Goal: Browse casually

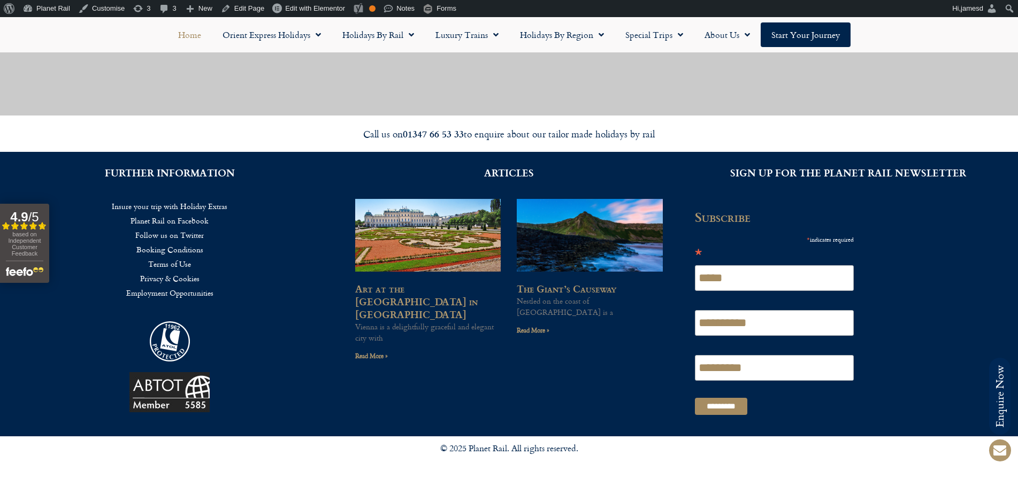
scroll to position [2817, 0]
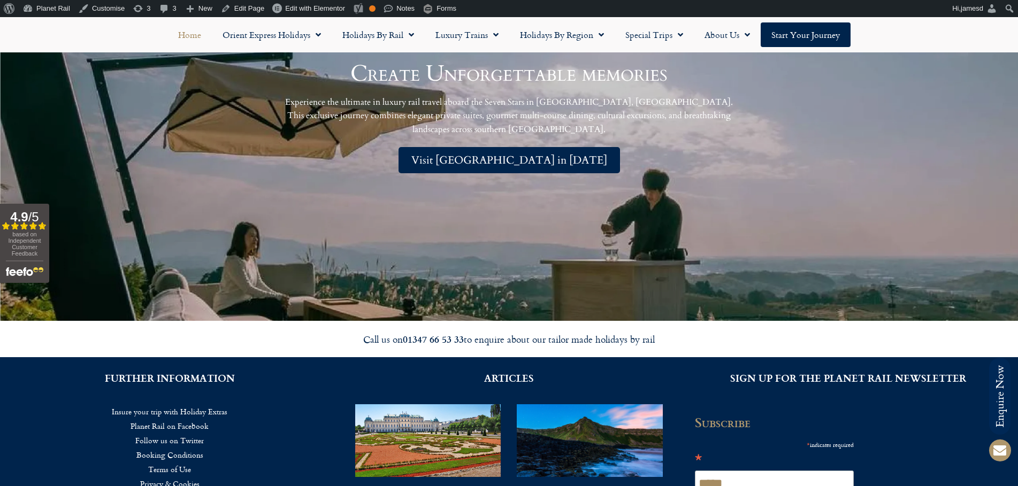
scroll to position [2496, 0]
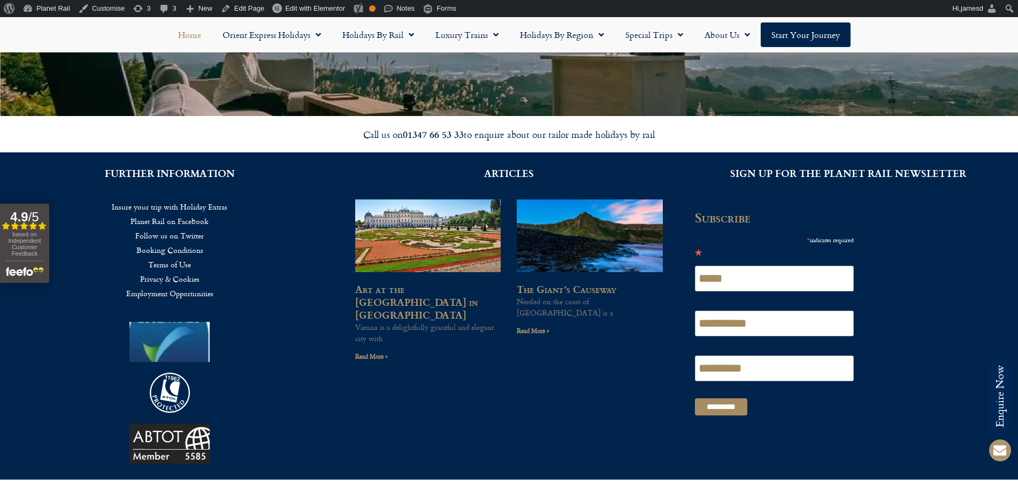
scroll to position [3010, 0]
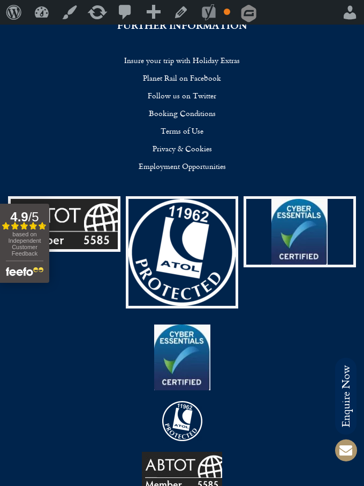
scroll to position [4294, 0]
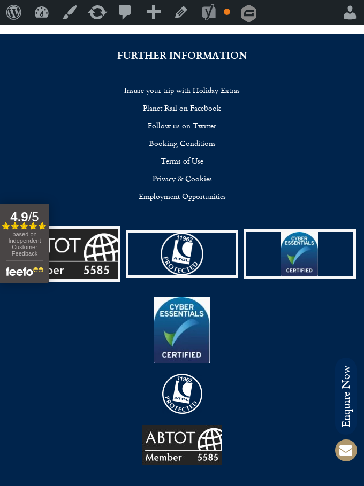
click at [281, 384] on div at bounding box center [181, 394] width 353 height 40
click at [81, 250] on img at bounding box center [64, 254] width 107 height 50
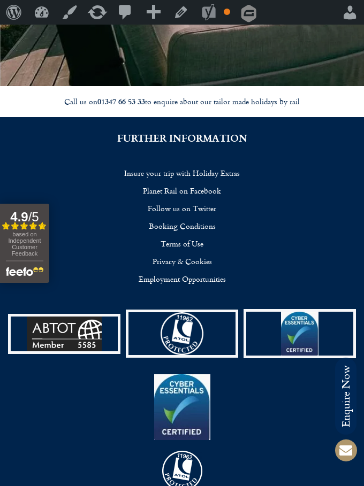
scroll to position [4230, 0]
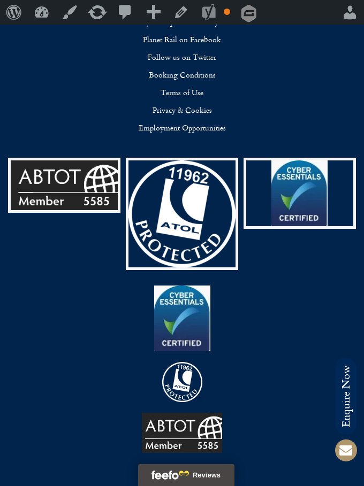
scroll to position [4362, 0]
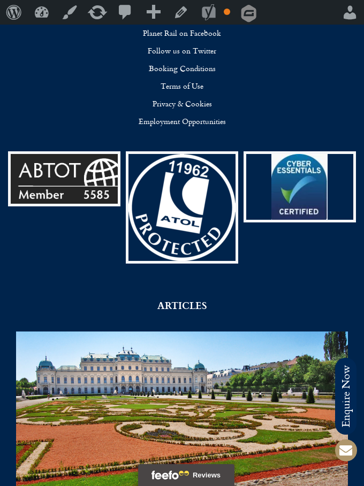
scroll to position [4362, 0]
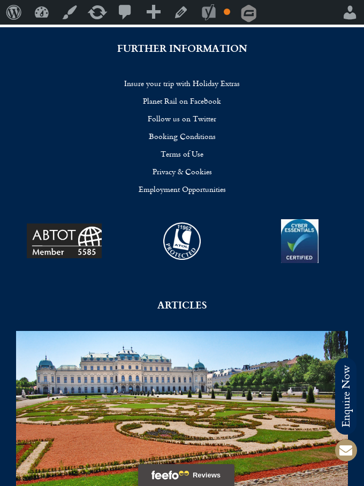
scroll to position [4298, 0]
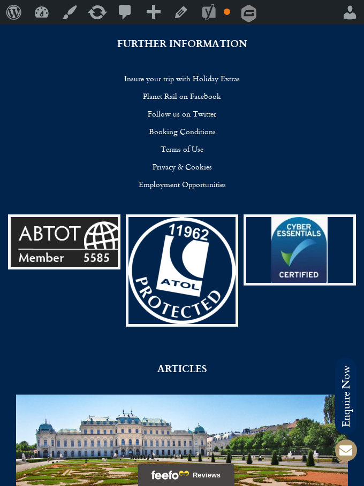
scroll to position [4298, 0]
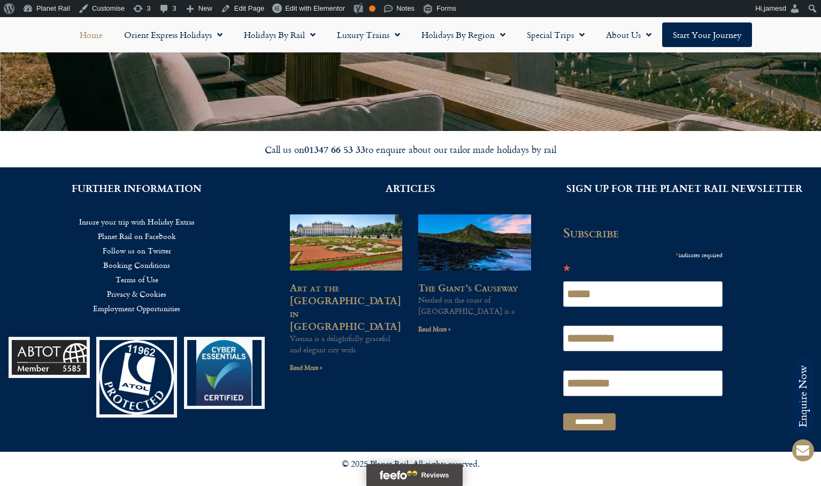
scroll to position [2588, 0]
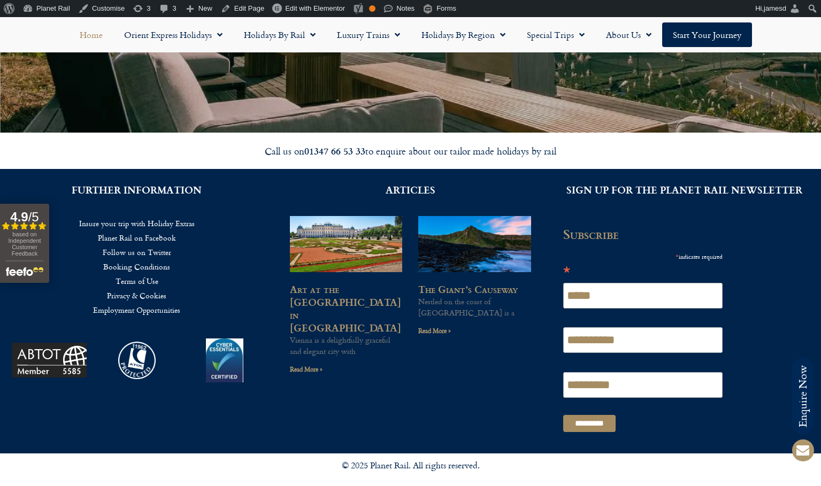
scroll to position [2594, 0]
